Goal: Information Seeking & Learning: Learn about a topic

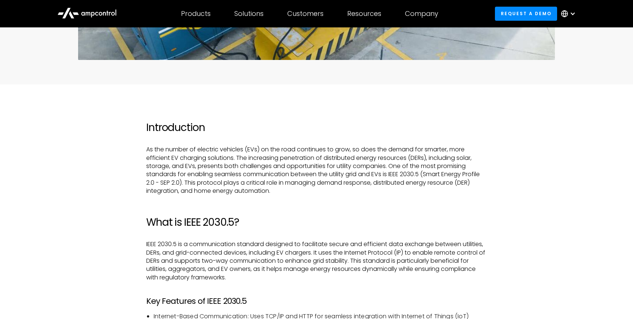
scroll to position [387, 0]
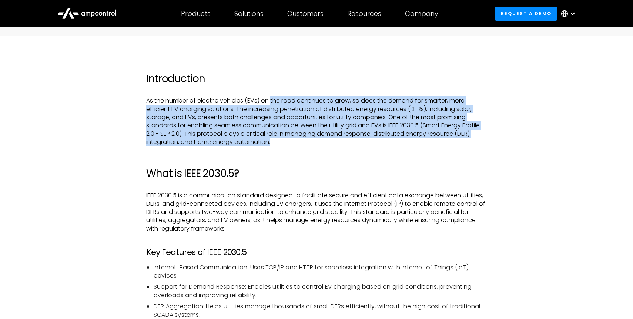
drag, startPoint x: 272, startPoint y: 99, endPoint x: 292, endPoint y: 144, distance: 49.1
click at [292, 144] on p "As the number of electric vehicles (EVs) on the road continues to grow, so does…" at bounding box center [316, 122] width 341 height 50
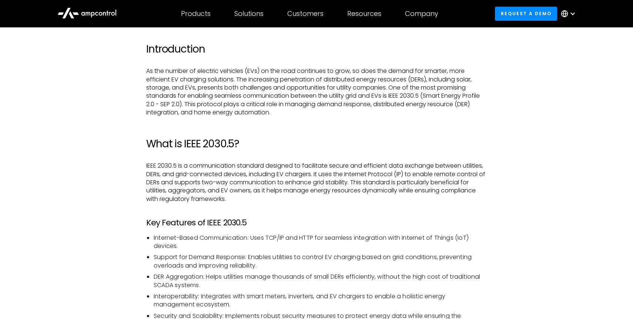
scroll to position [420, 0]
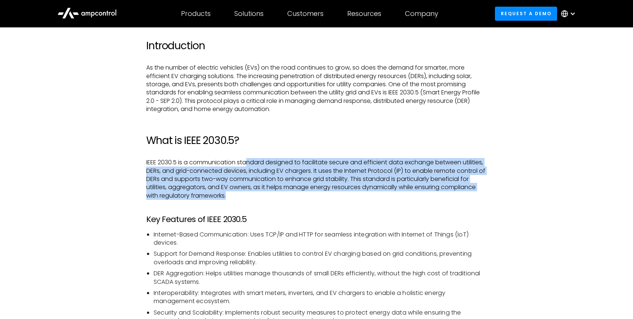
drag, startPoint x: 248, startPoint y: 160, endPoint x: 274, endPoint y: 198, distance: 46.3
click at [274, 198] on p "IEEE 2030.5 is a communication standard designed to facilitate secure and effic…" at bounding box center [316, 179] width 341 height 41
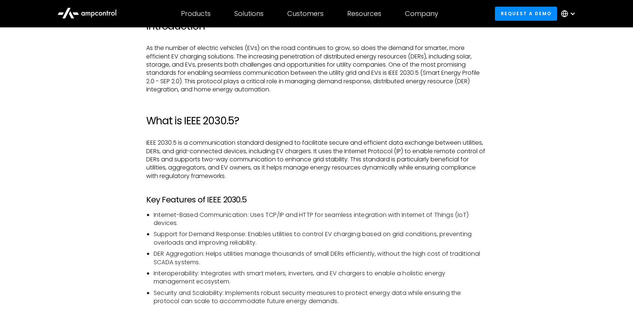
scroll to position [442, 0]
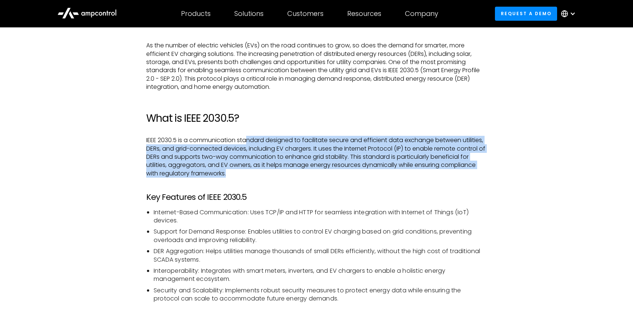
drag, startPoint x: 248, startPoint y: 144, endPoint x: 271, endPoint y: 178, distance: 41.8
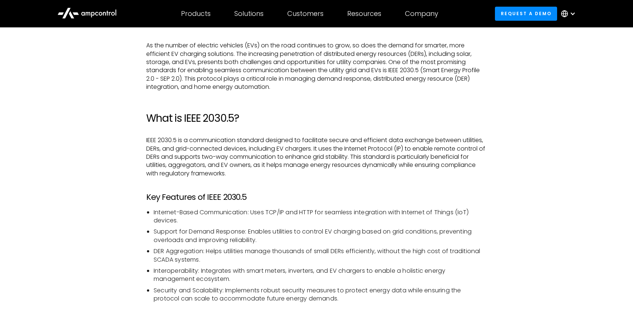
scroll to position [461, 0]
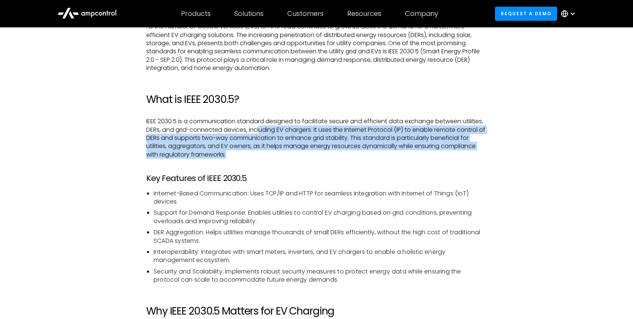
drag, startPoint x: 260, startPoint y: 126, endPoint x: 279, endPoint y: 154, distance: 33.7
click at [279, 154] on p "IEEE 2030.5 is a communication standard designed to facilitate secure and effic…" at bounding box center [316, 137] width 341 height 41
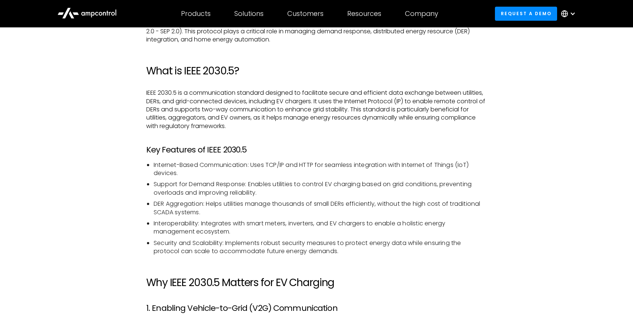
scroll to position [513, 0]
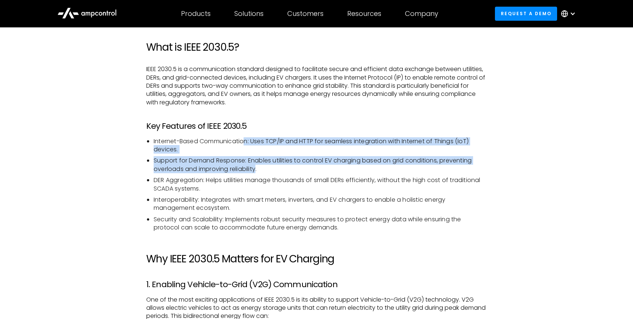
drag, startPoint x: 245, startPoint y: 143, endPoint x: 260, endPoint y: 178, distance: 38.8
click at [260, 178] on ul "Internet-Based Communication: Uses TCP/IP and HTTP for seamless integration wit…" at bounding box center [316, 184] width 341 height 95
click at [260, 178] on li "DER Aggregation: Helps utilities manage thousands of small DERs efficiently, wi…" at bounding box center [320, 184] width 333 height 17
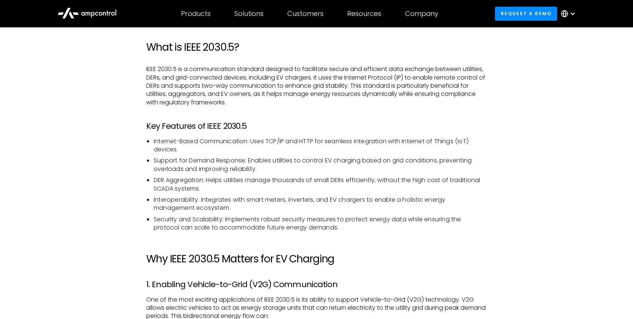
scroll to position [530, 0]
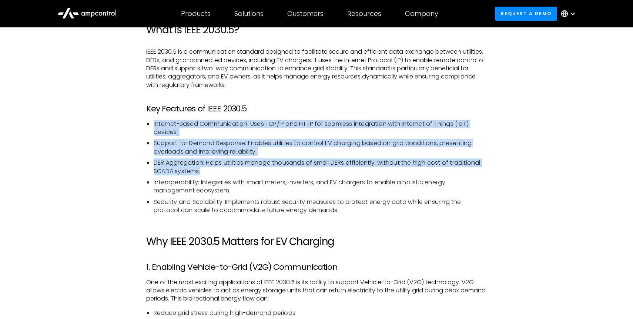
drag, startPoint x: 240, startPoint y: 119, endPoint x: 263, endPoint y: 170, distance: 55.9
click at [263, 170] on li "DER Aggregation: Helps utilities manage thousands of small DERs efficiently, wi…" at bounding box center [320, 167] width 333 height 17
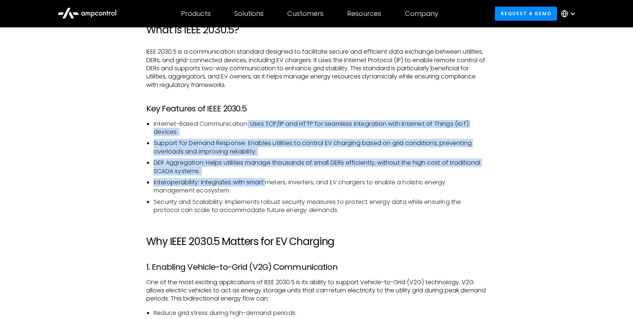
drag, startPoint x: 248, startPoint y: 126, endPoint x: 269, endPoint y: 182, distance: 60.1
click at [269, 182] on ul "Internet-Based Communication: Uses TCP/IP and HTTP for seamless integration wit…" at bounding box center [316, 167] width 341 height 95
click at [269, 182] on li "Interoperability: Integrates with smart meters, inverters, and EV chargers to e…" at bounding box center [320, 187] width 333 height 17
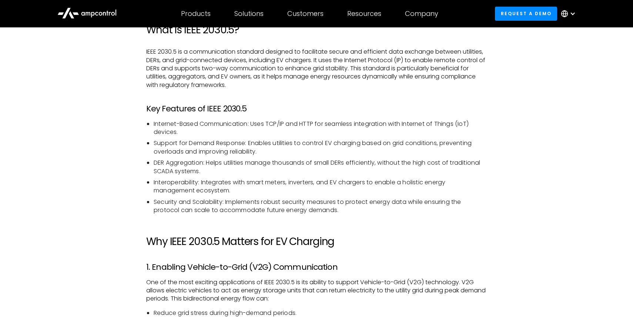
click at [274, 104] on h3 "Key Features of IEEE 2030.5" at bounding box center [316, 109] width 341 height 10
